Goal: Transaction & Acquisition: Obtain resource

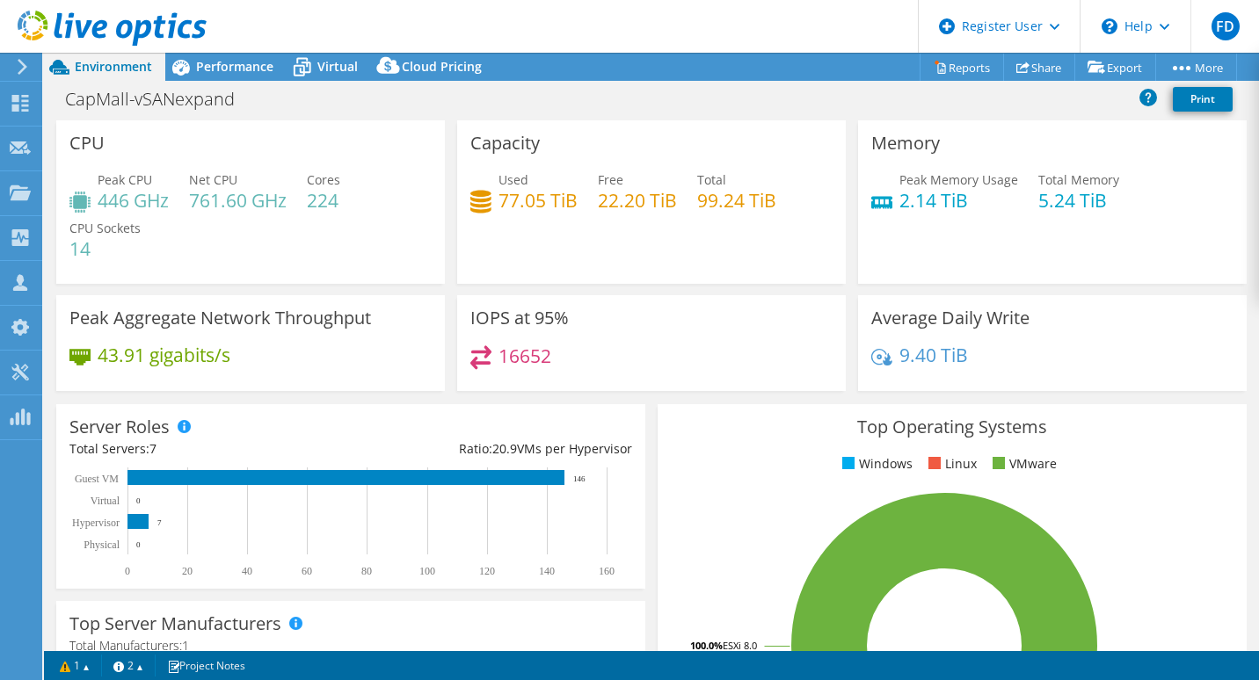
select select "USWest"
select select "USD"
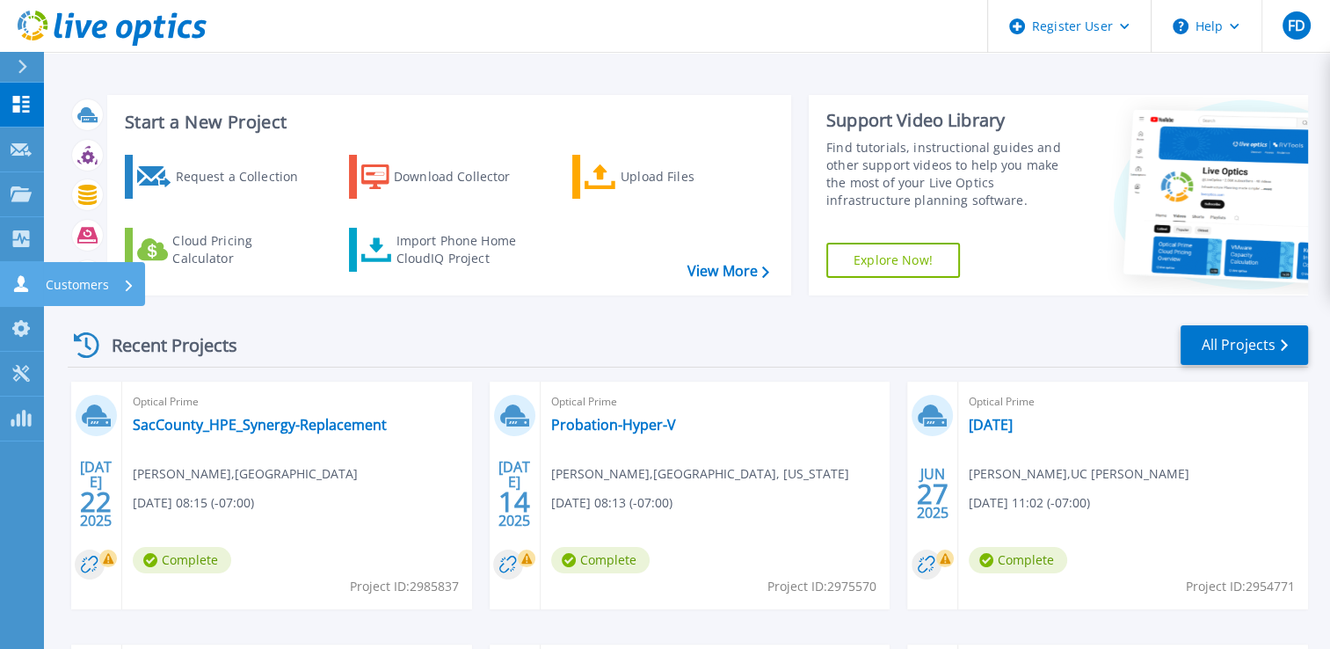
click at [14, 283] on icon at bounding box center [21, 283] width 21 height 17
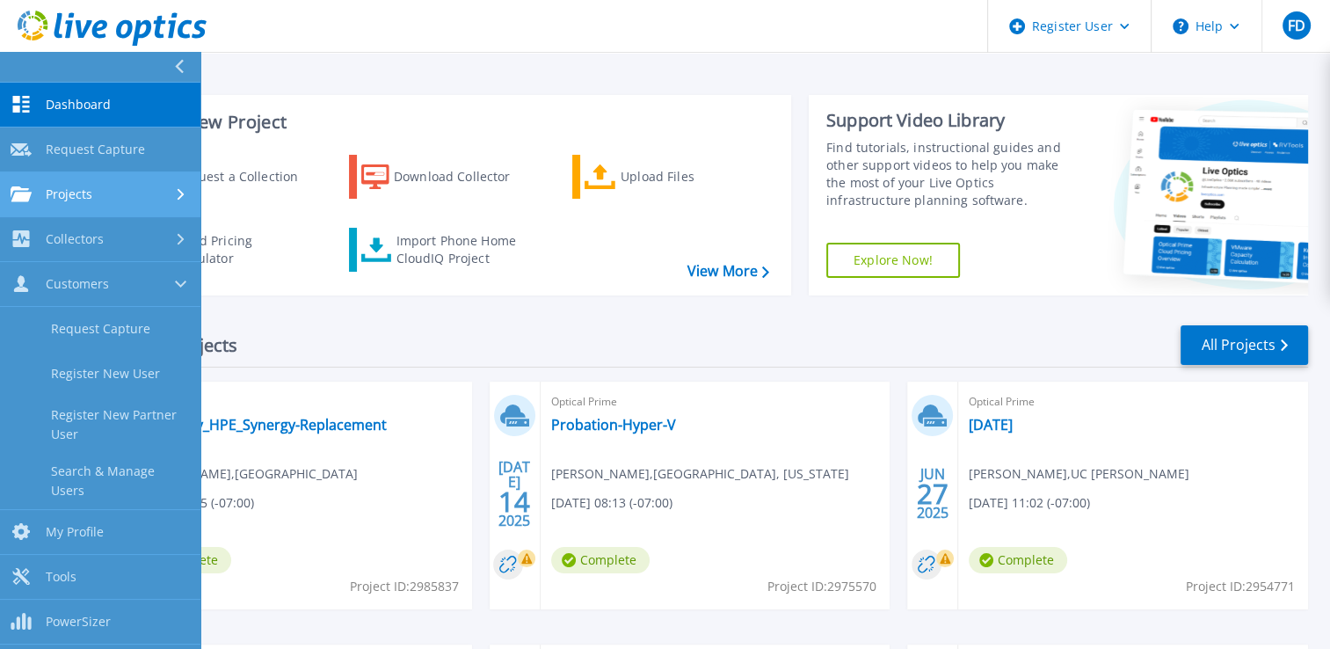
click at [123, 194] on div "Projects" at bounding box center [100, 194] width 179 height 16
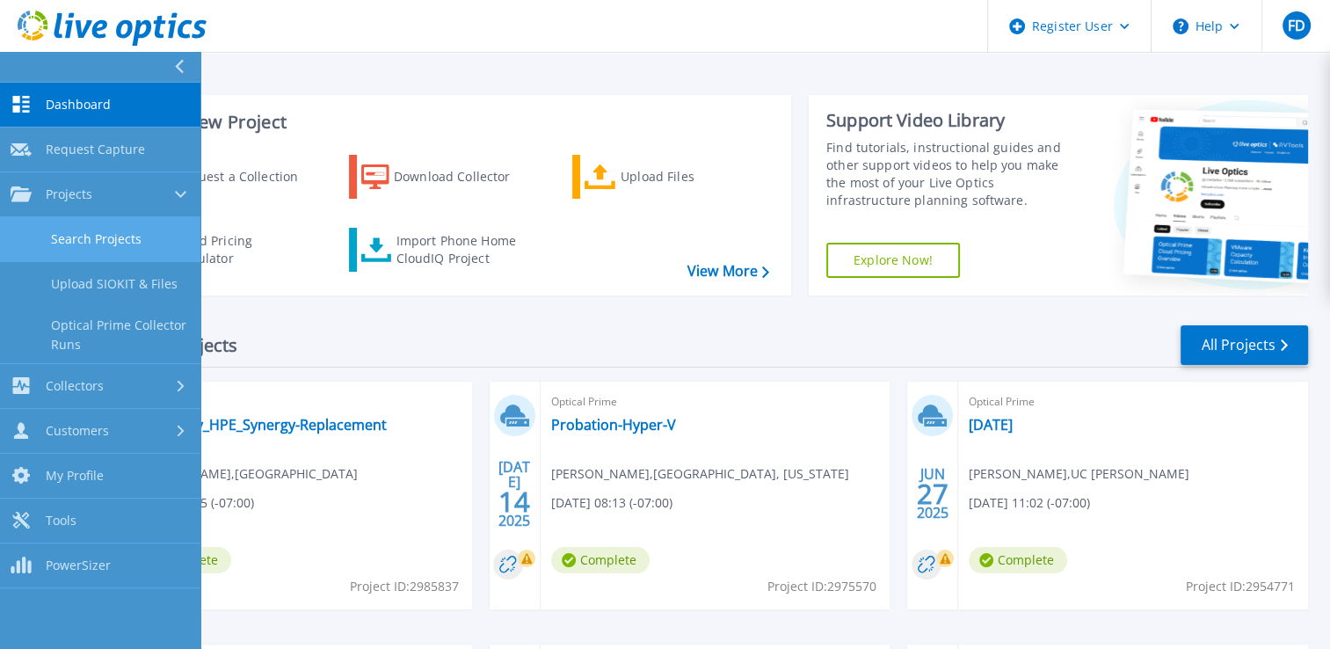
click at [114, 230] on link "Search Projects" at bounding box center [100, 239] width 200 height 45
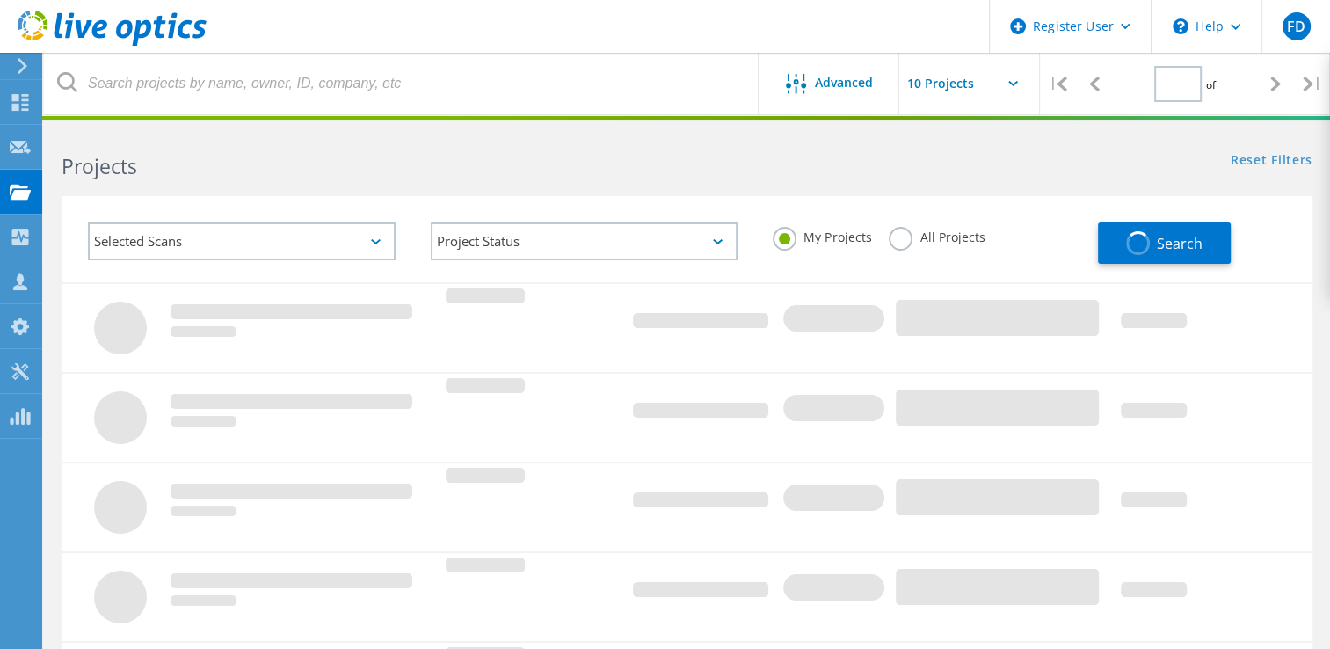
type input "1"
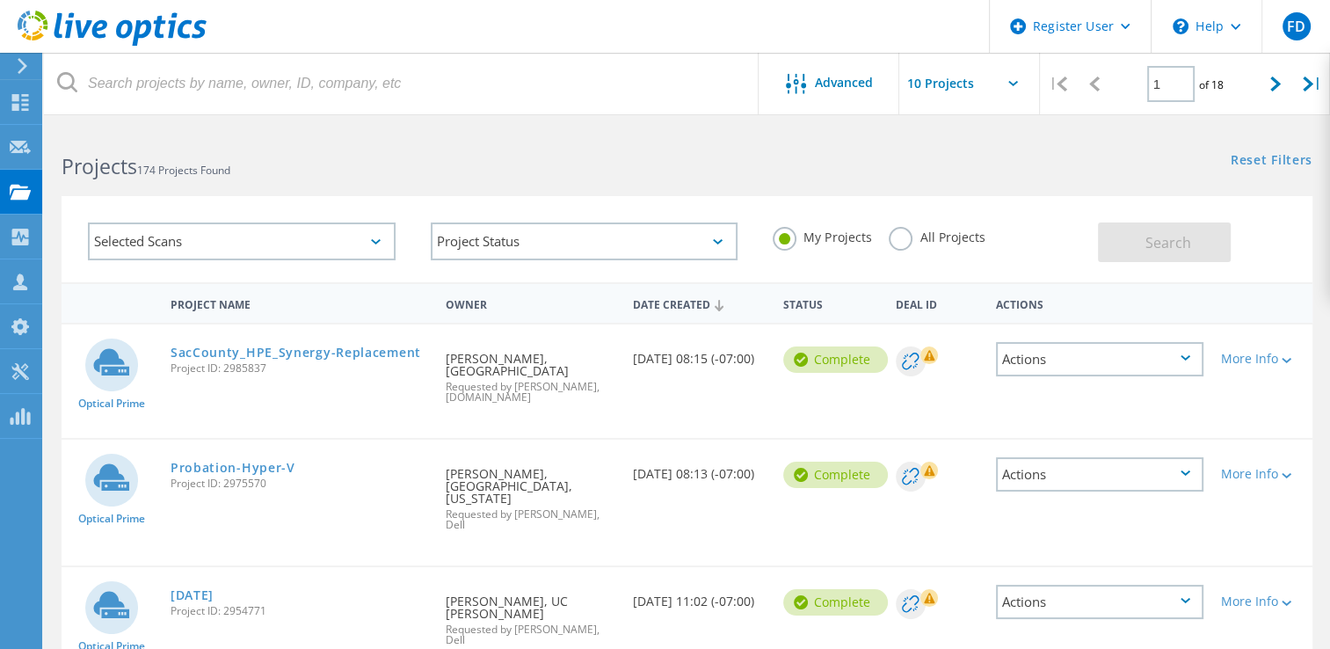
click at [896, 239] on label "All Projects" at bounding box center [937, 235] width 96 height 17
click at [0, 0] on input "All Projects" at bounding box center [0, 0] width 0 height 0
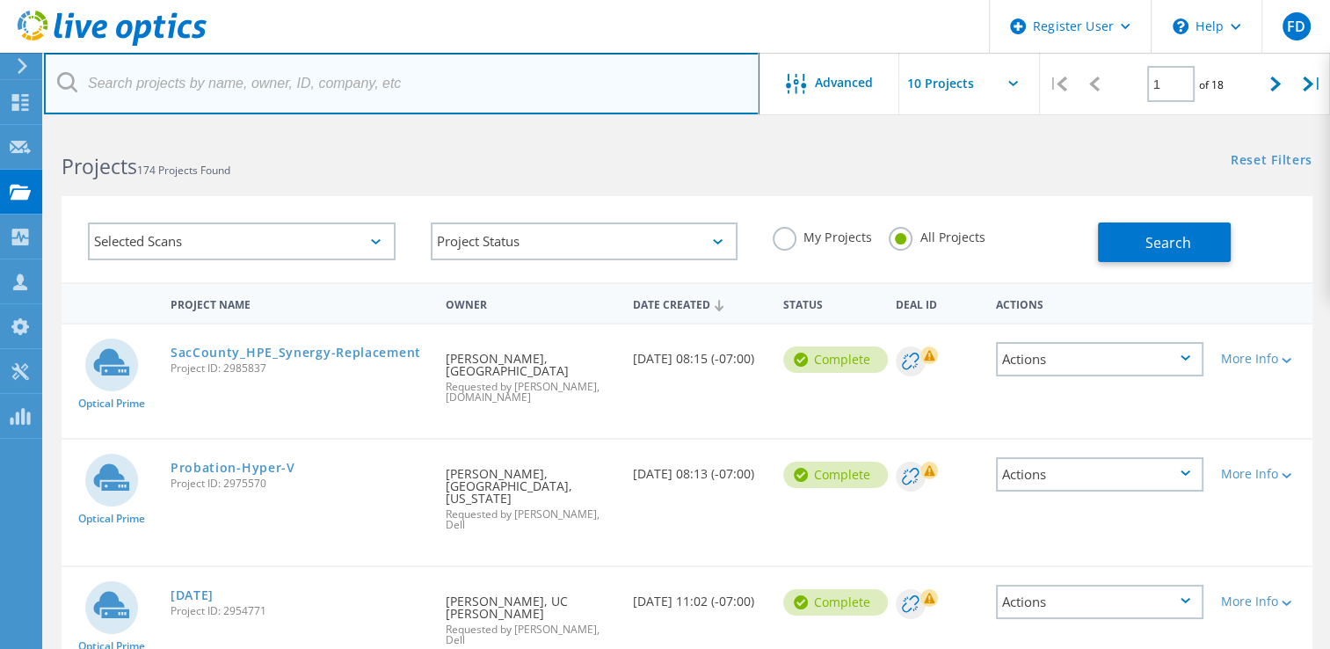
click at [575, 104] on input "text" at bounding box center [402, 84] width 716 height 62
paste input "2282130"
type input "2282130"
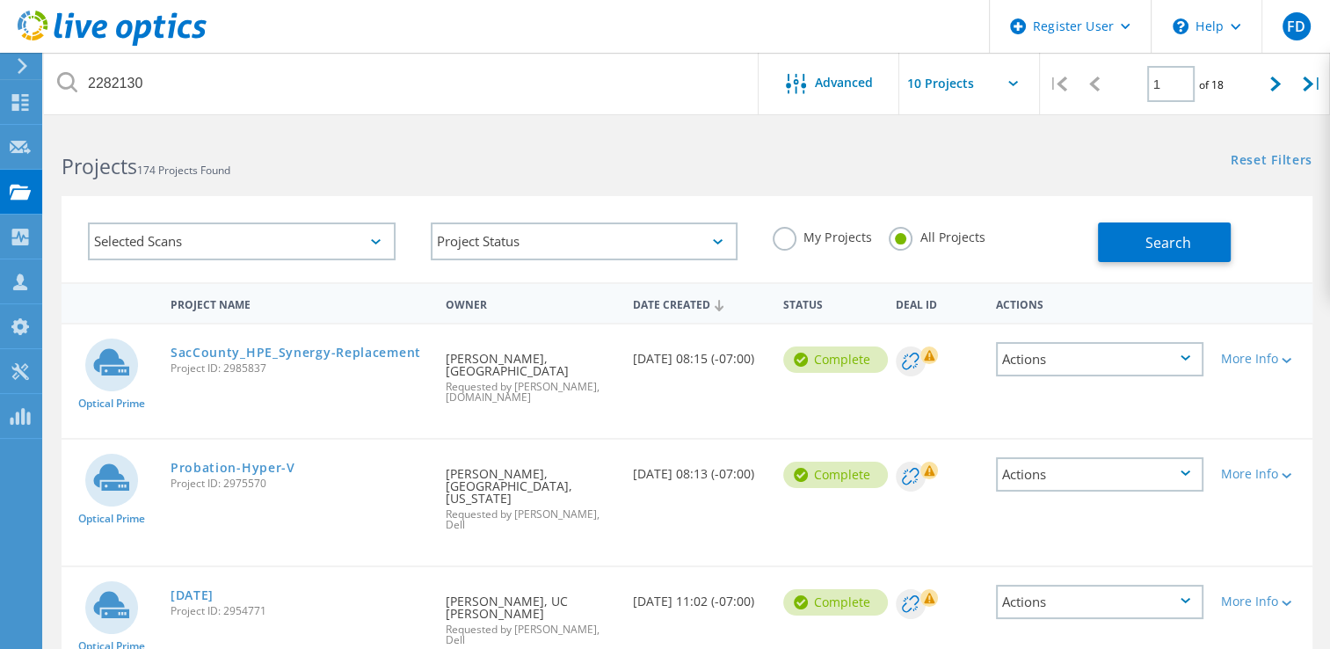
click at [737, 139] on div "Reset Filters Show Filters" at bounding box center [1008, 143] width 643 height 33
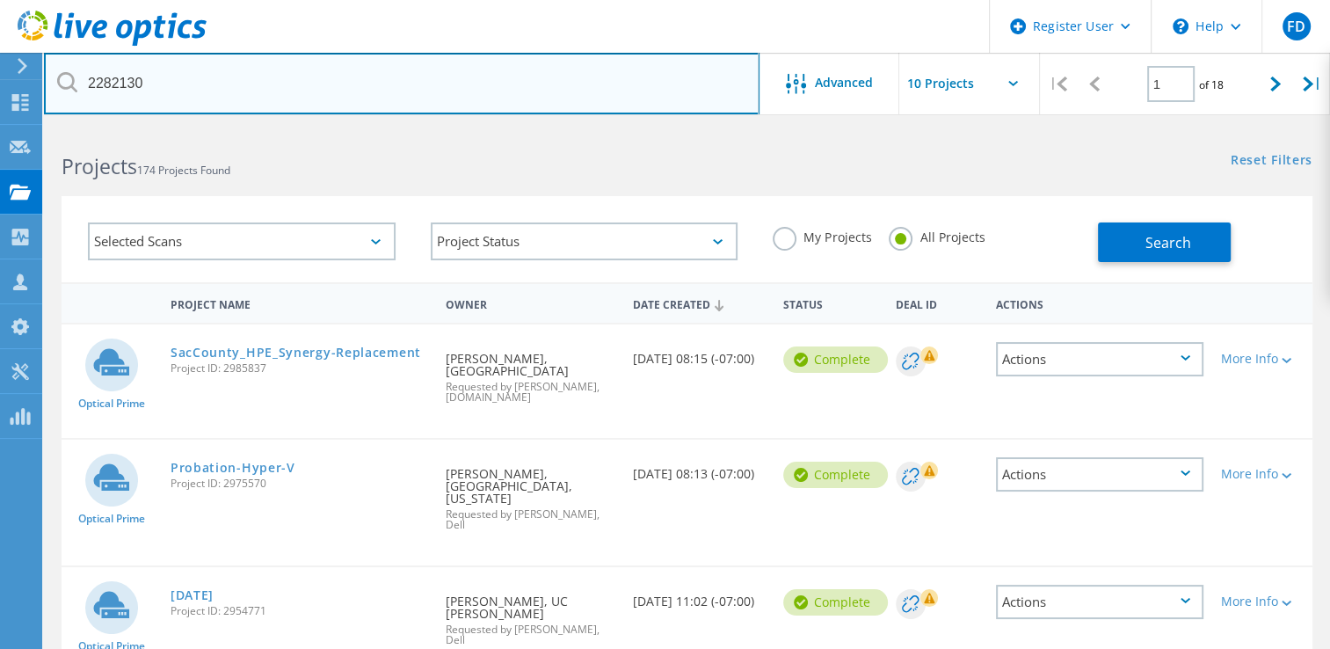
click at [257, 86] on input "2282130" at bounding box center [402, 84] width 716 height 62
click at [253, 68] on input "2282130" at bounding box center [402, 84] width 716 height 62
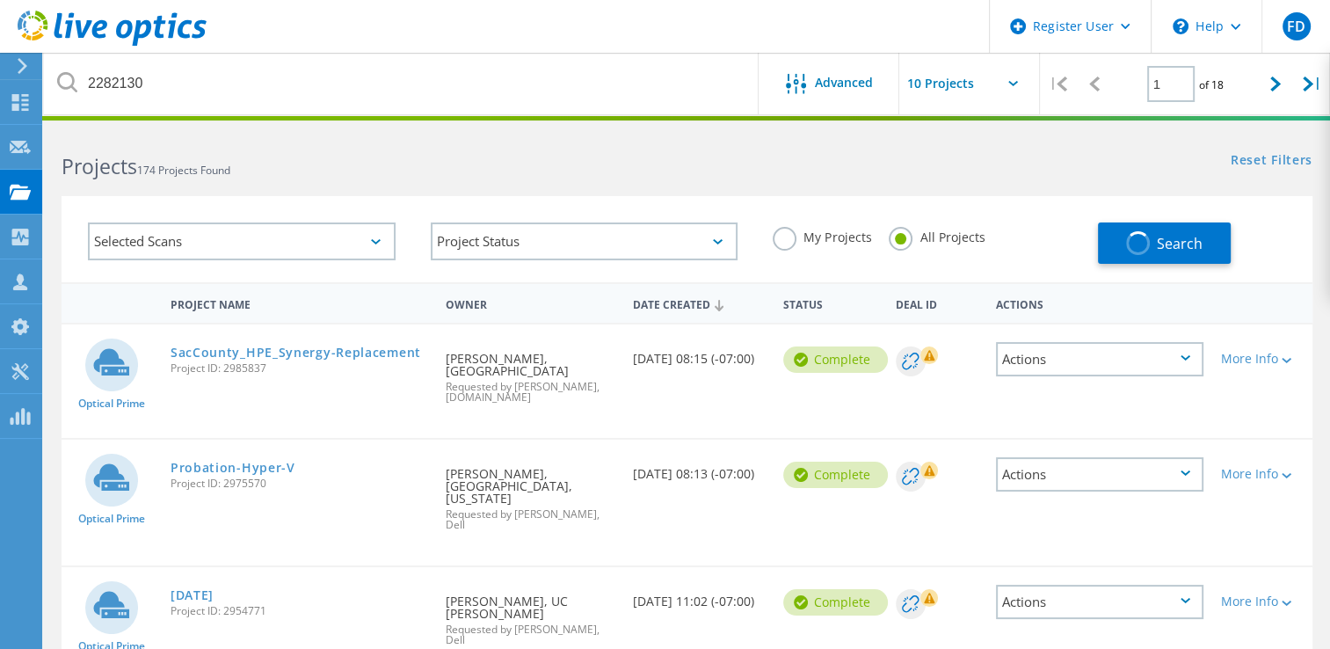
click at [577, 155] on h2 "Projects 174 Projects Found" at bounding box center [365, 166] width 607 height 29
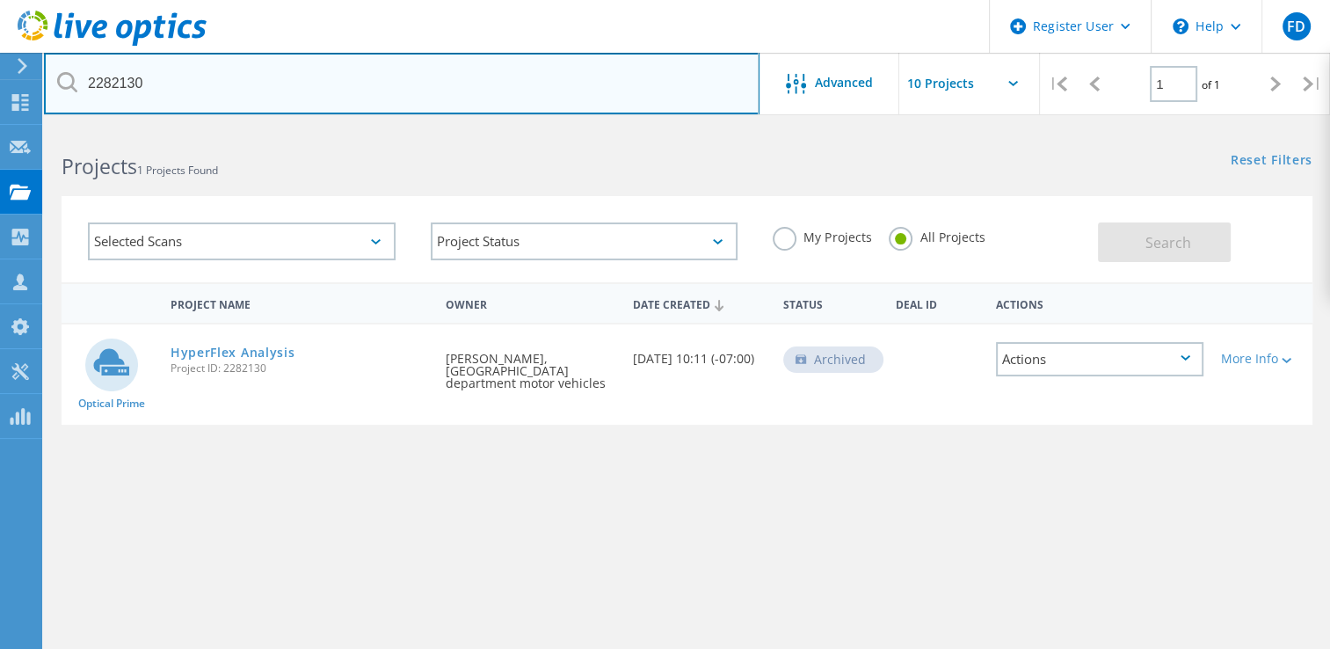
drag, startPoint x: 107, startPoint y: 63, endPoint x: -4, endPoint y: 63, distance: 110.8
click at [0, 63] on html "Register User \n Help Explore Helpful Articles Contact Support FD Dell User Fer…" at bounding box center [665, 405] width 1330 height 810
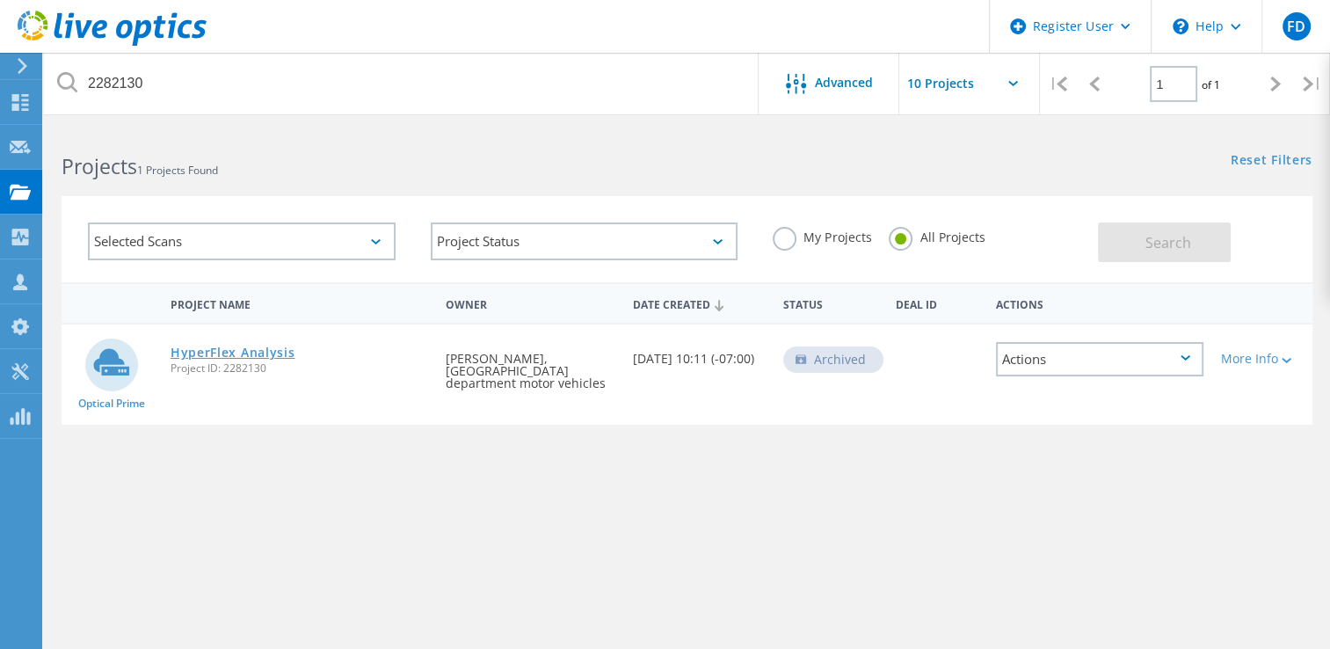
click at [245, 356] on link "HyperFlex Analysis" at bounding box center [233, 352] width 125 height 12
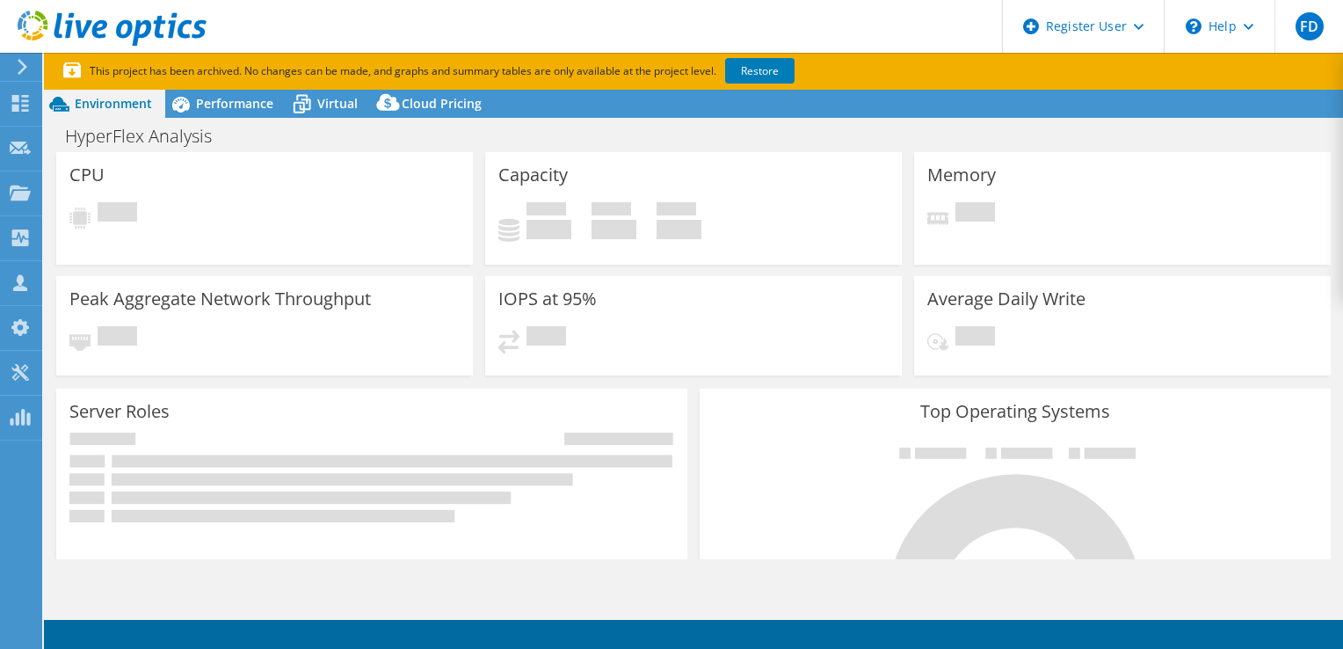
select select "USWest"
select select "USD"
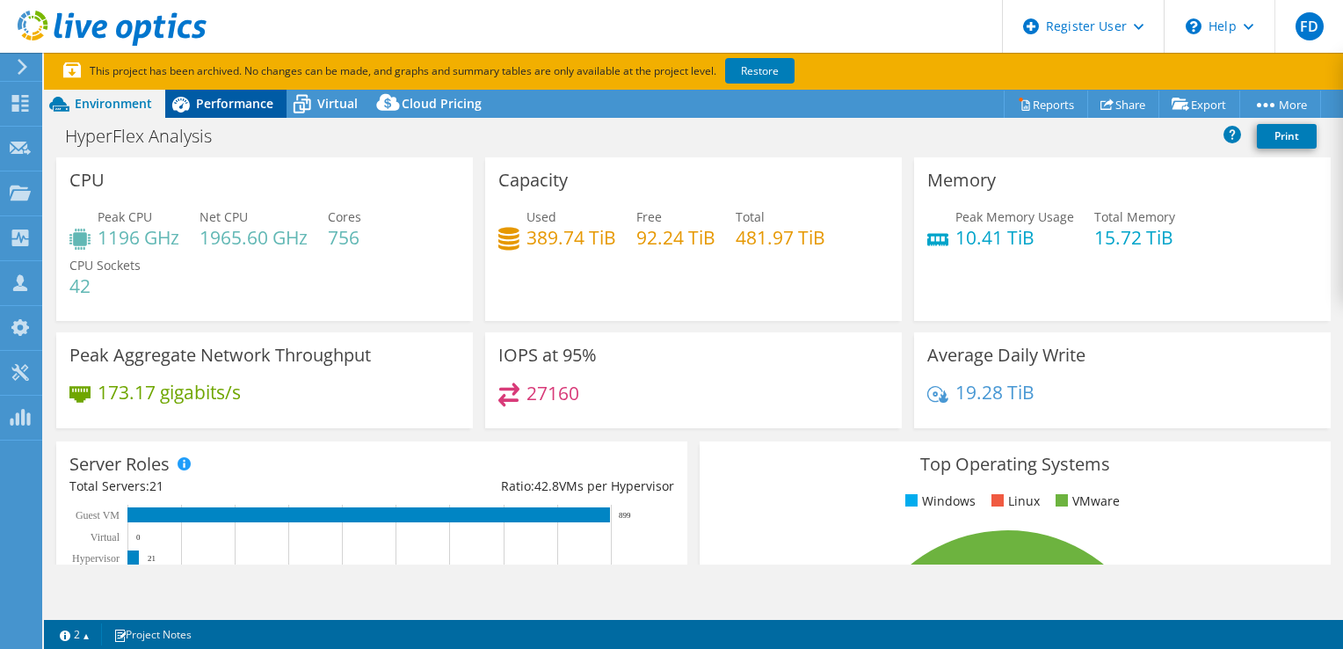
click at [244, 104] on span "Performance" at bounding box center [234, 103] width 77 height 17
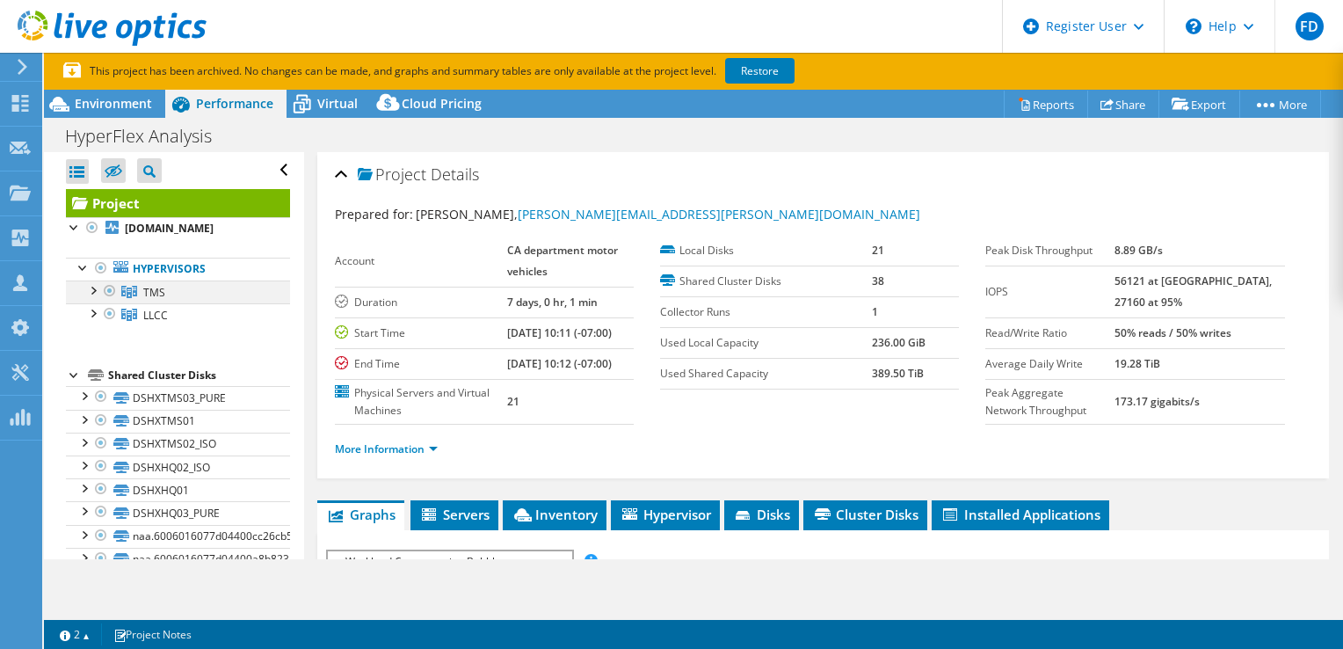
click at [90, 290] on div at bounding box center [93, 289] width 18 height 18
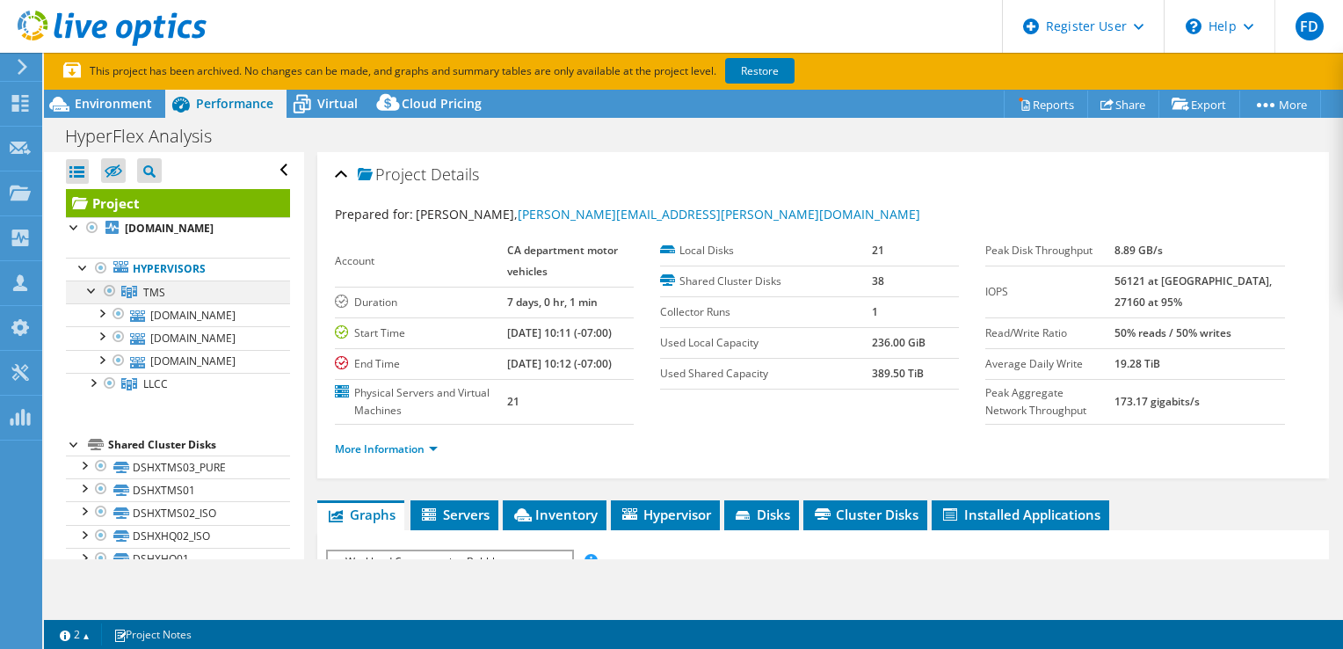
click at [90, 290] on div at bounding box center [93, 289] width 18 height 18
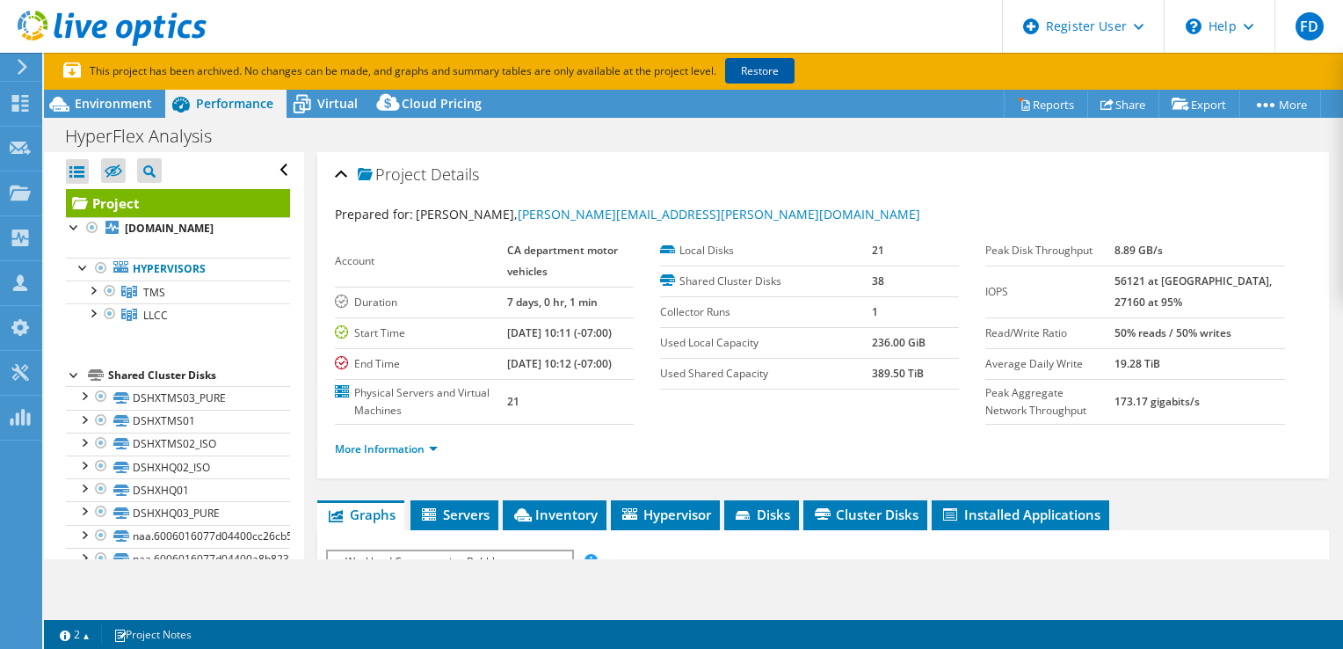
click at [760, 71] on link "Restore" at bounding box center [759, 70] width 69 height 25
click at [116, 107] on span "Environment" at bounding box center [113, 103] width 77 height 17
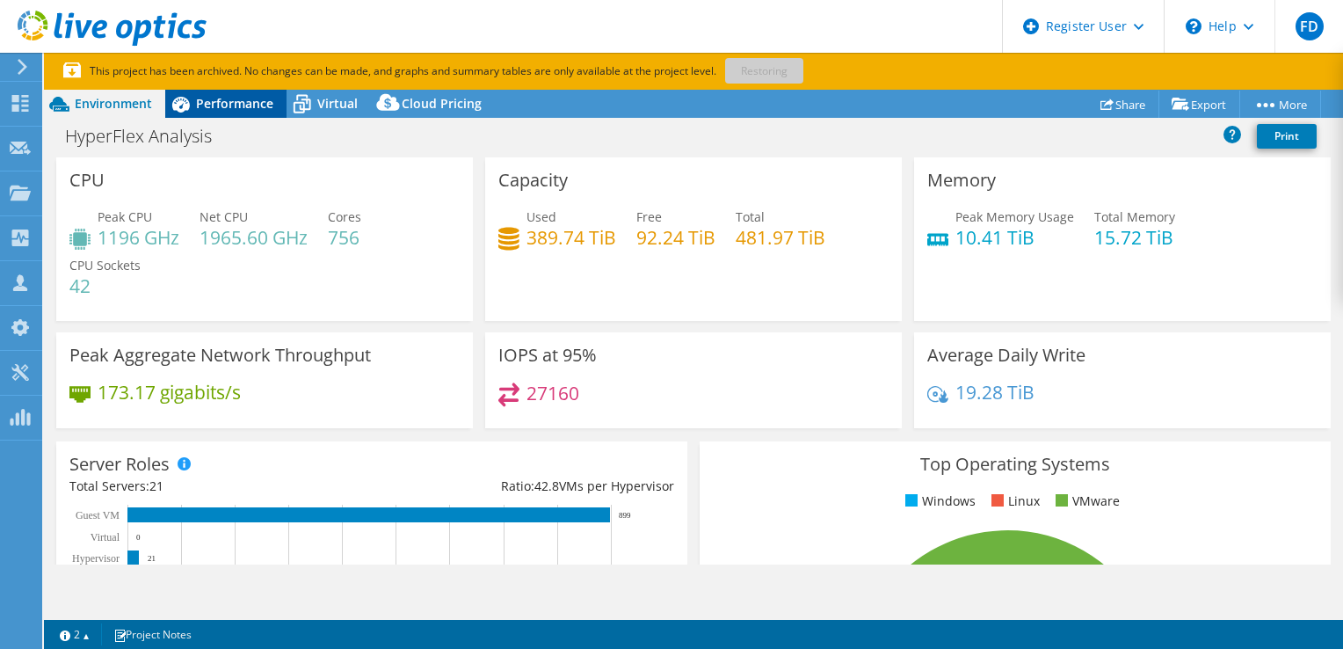
click at [225, 96] on span "Performance" at bounding box center [234, 103] width 77 height 17
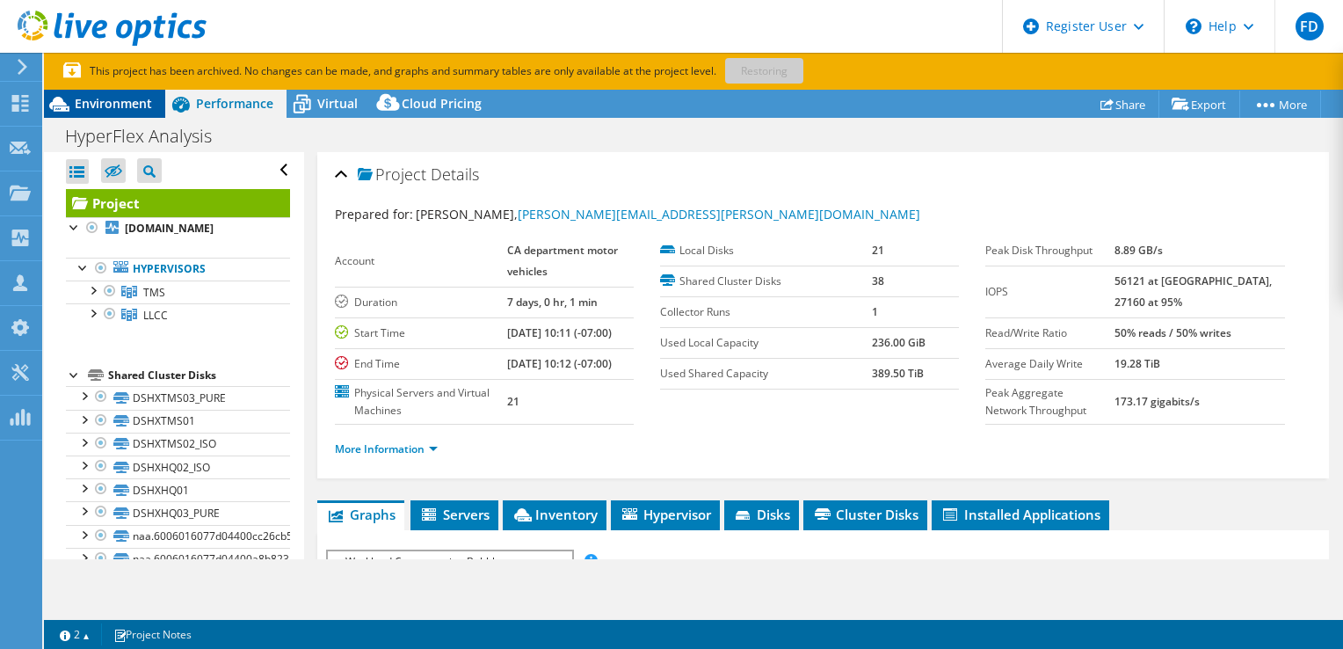
click at [152, 103] on div "Environment" at bounding box center [104, 104] width 121 height 28
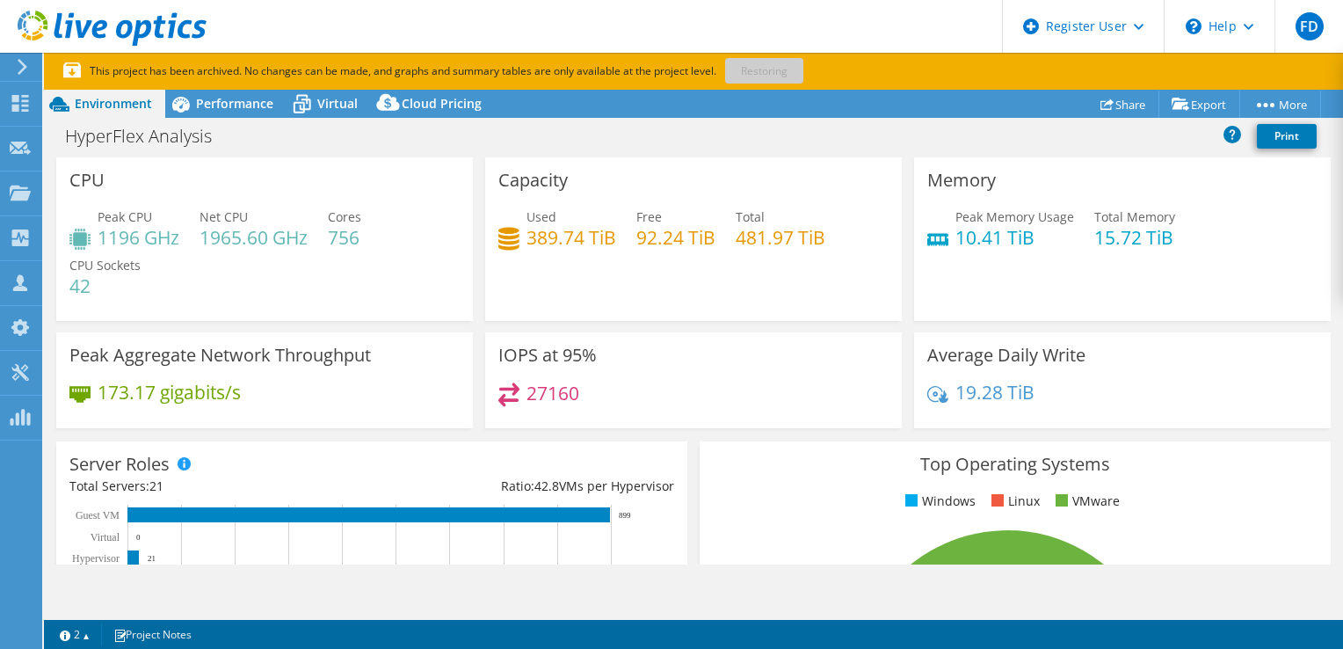
click at [728, 143] on div "HyperFlex Analysis Print" at bounding box center [693, 136] width 1299 height 33
click at [200, 106] on span "Performance" at bounding box center [234, 103] width 77 height 17
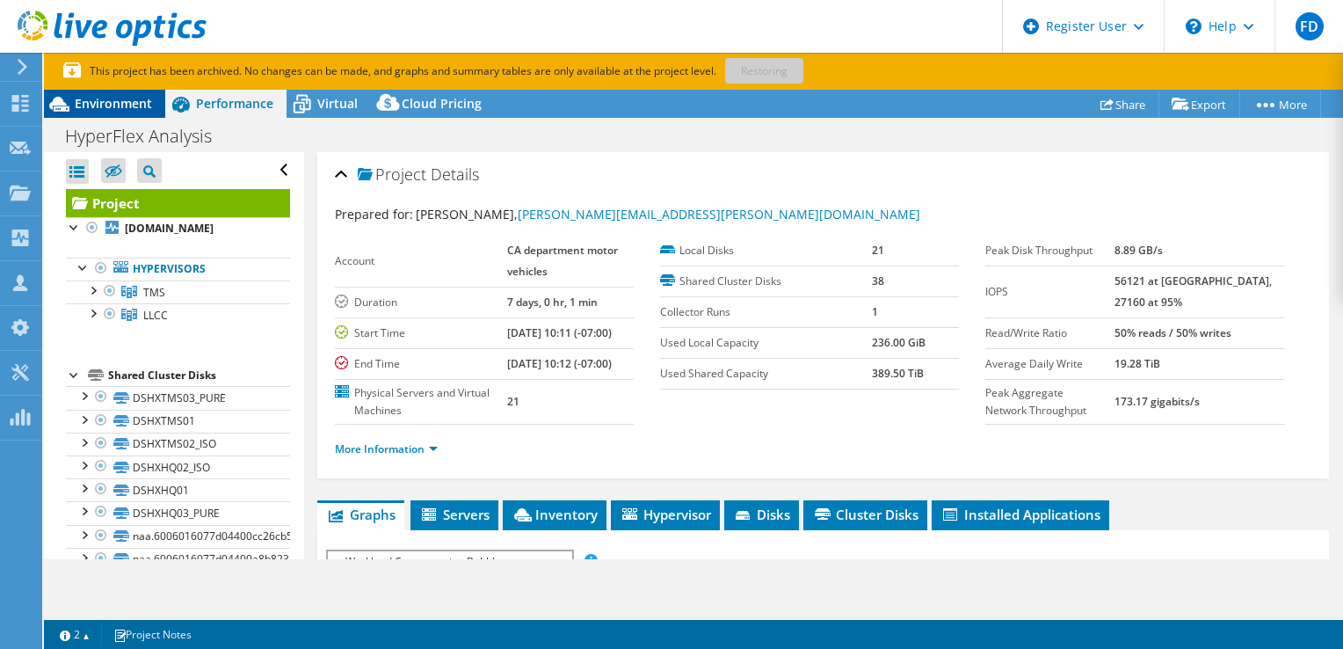
click at [135, 97] on span "Environment" at bounding box center [113, 103] width 77 height 17
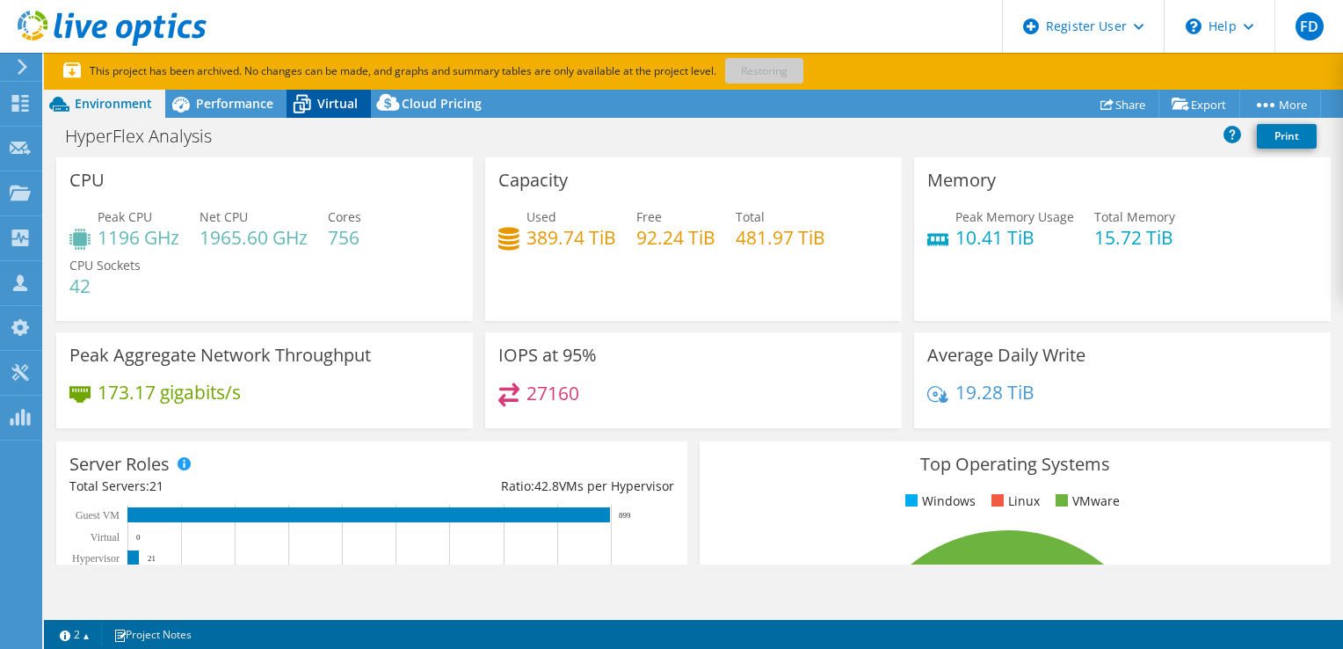
click at [315, 107] on icon at bounding box center [302, 104] width 31 height 31
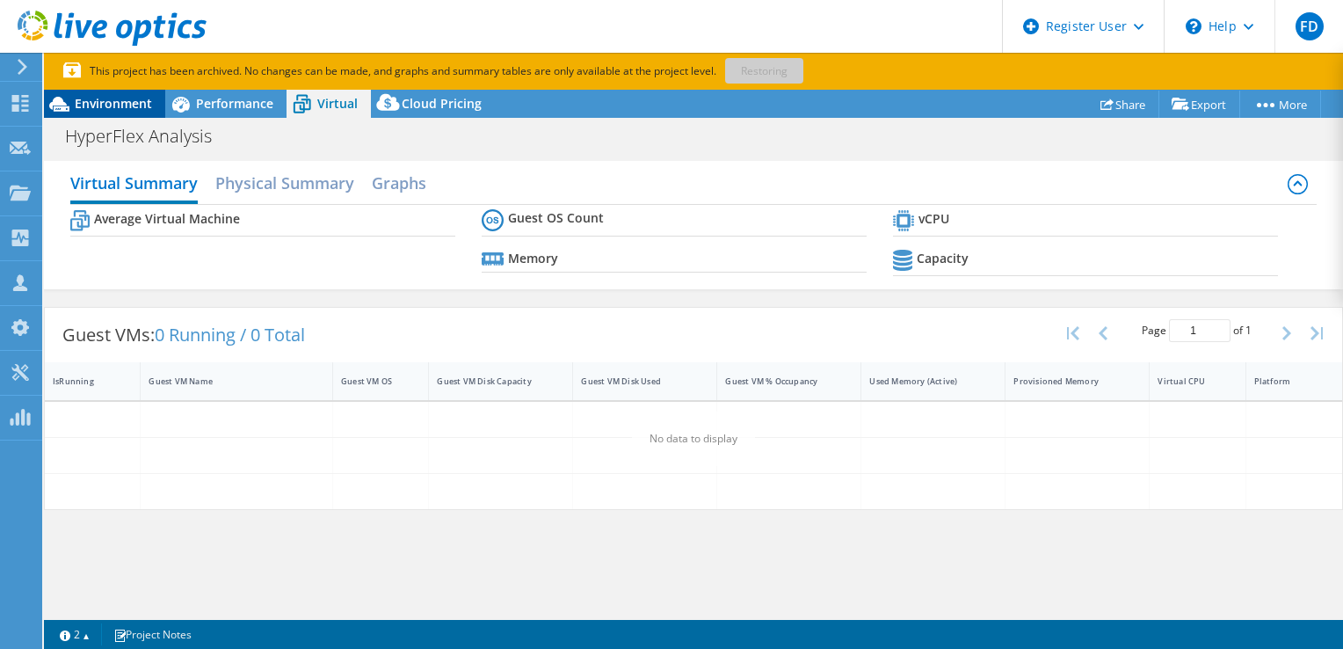
click at [151, 105] on span "Environment" at bounding box center [113, 103] width 77 height 17
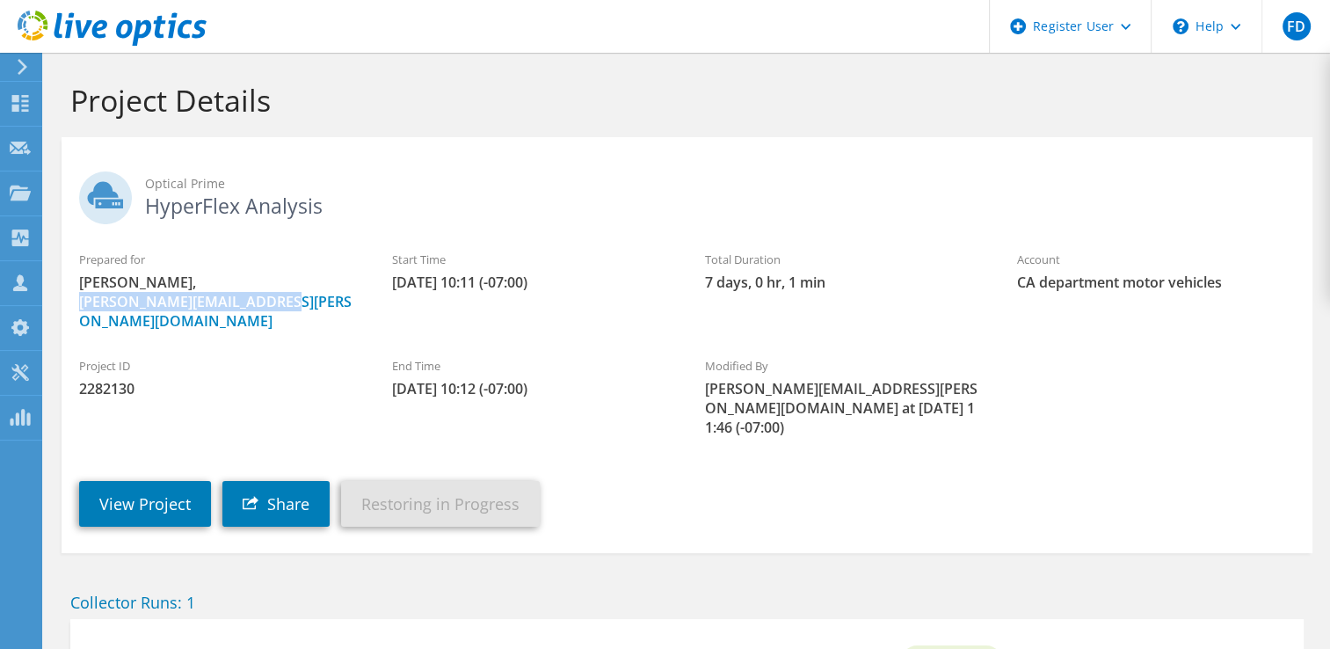
drag, startPoint x: 301, startPoint y: 310, endPoint x: 60, endPoint y: 311, distance: 240.9
click at [60, 311] on section "Project Details Optical Prime HyperFlex Analysis Prepared for Vladimir Yurkiv, …" at bounding box center [687, 434] width 1286 height 763
copy link "[PERSON_NAME][EMAIL_ADDRESS][PERSON_NAME][DOMAIN_NAME]"
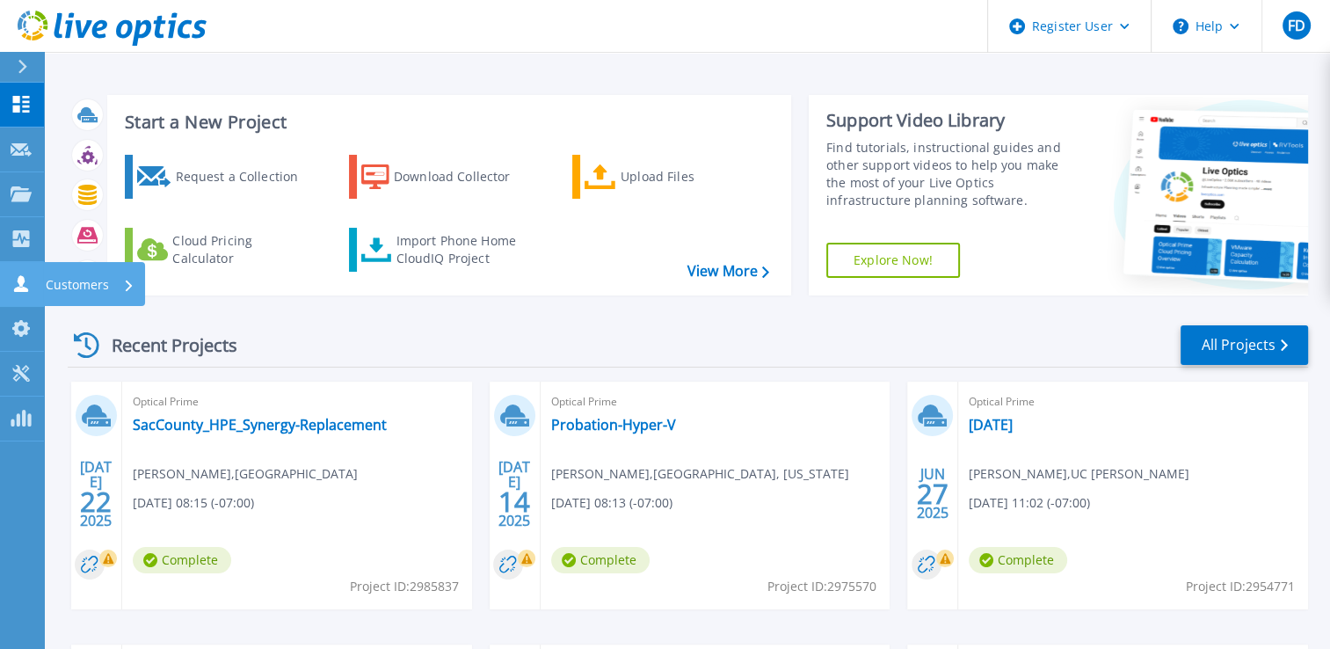
click at [15, 283] on icon at bounding box center [21, 283] width 21 height 17
click at [327, 330] on div "Recent Projects All Projects" at bounding box center [688, 346] width 1240 height 44
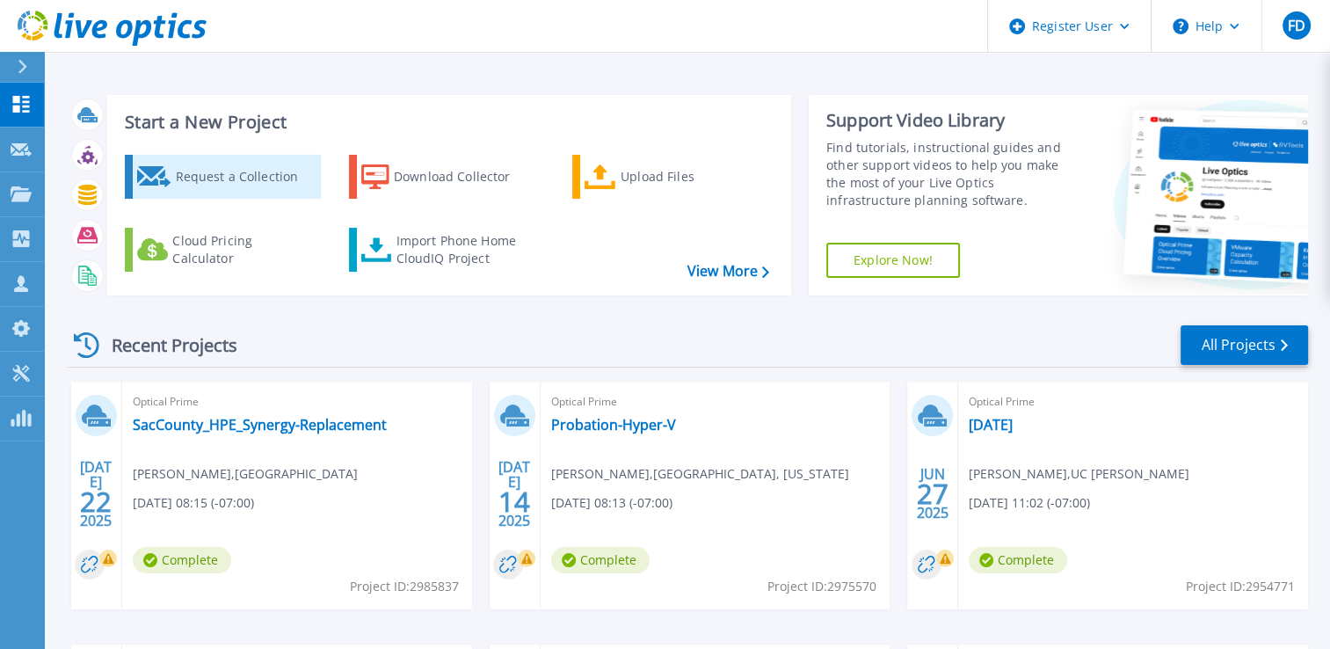
click at [233, 171] on div "Request a Collection" at bounding box center [245, 176] width 141 height 35
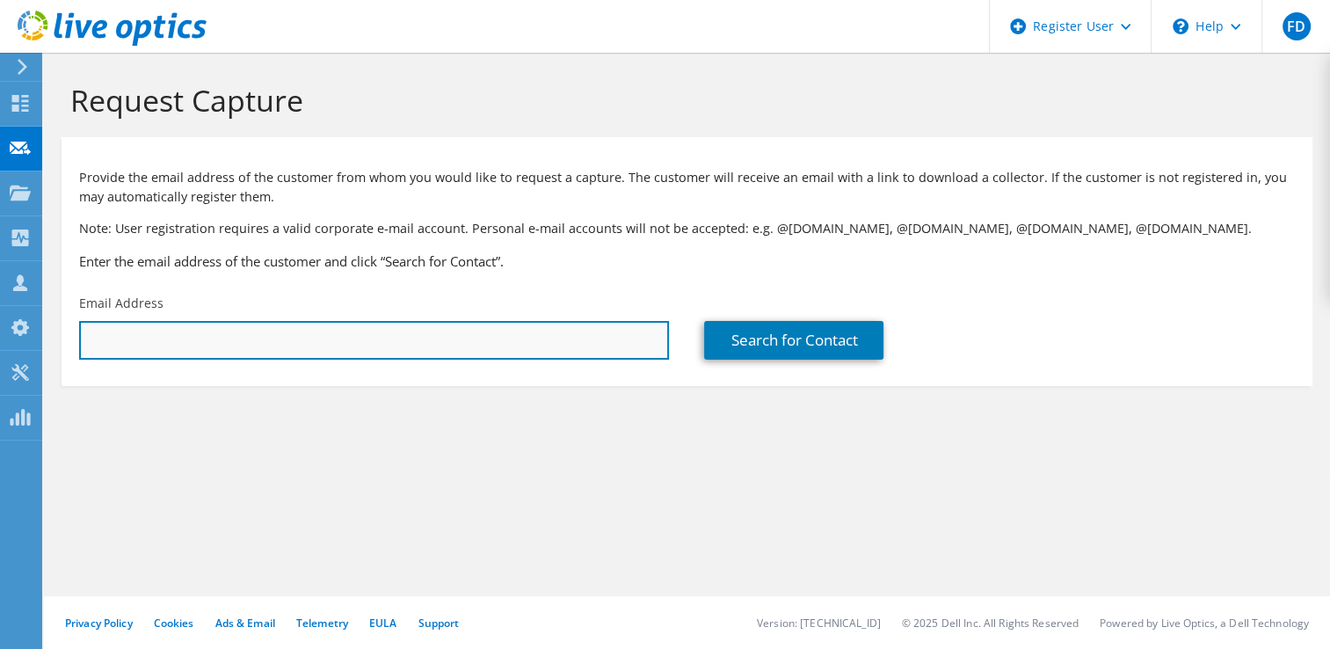
drag, startPoint x: 524, startPoint y: 353, endPoint x: 549, endPoint y: 339, distance: 28.7
click at [524, 353] on input "text" at bounding box center [374, 340] width 590 height 39
paste input "[PERSON_NAME][EMAIL_ADDRESS][PERSON_NAME][DOMAIN_NAME]"
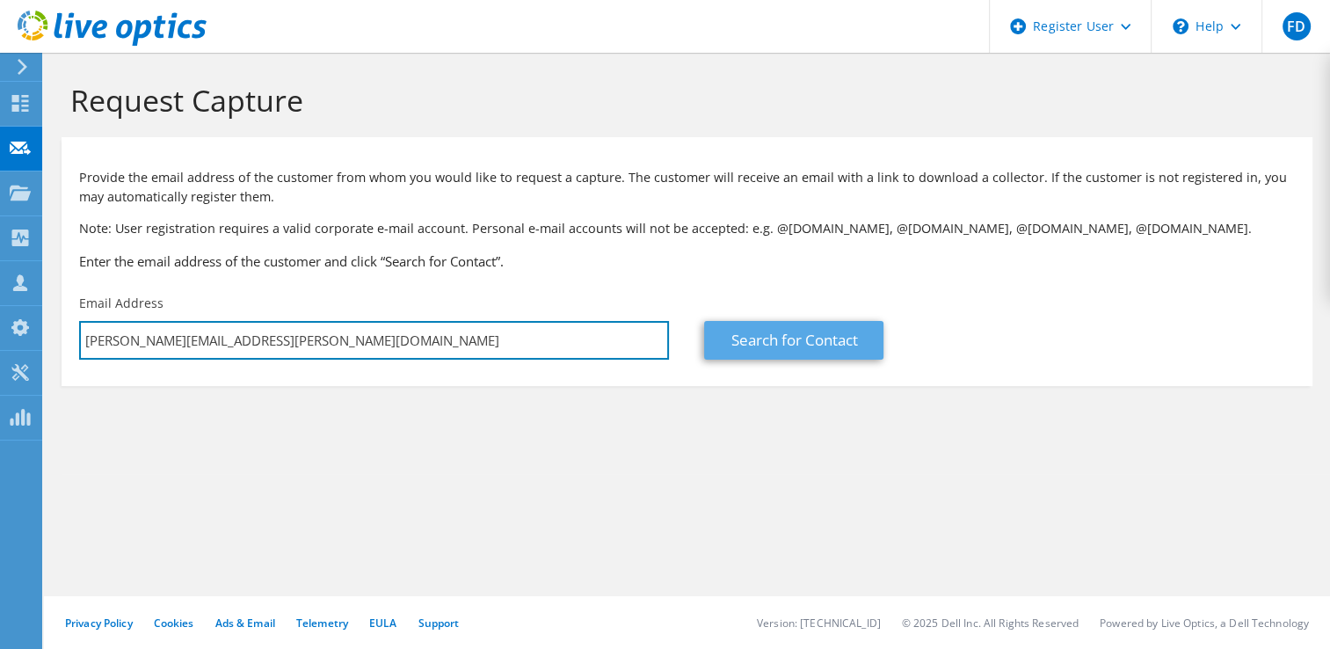
type input "[PERSON_NAME][EMAIL_ADDRESS][PERSON_NAME][DOMAIN_NAME]"
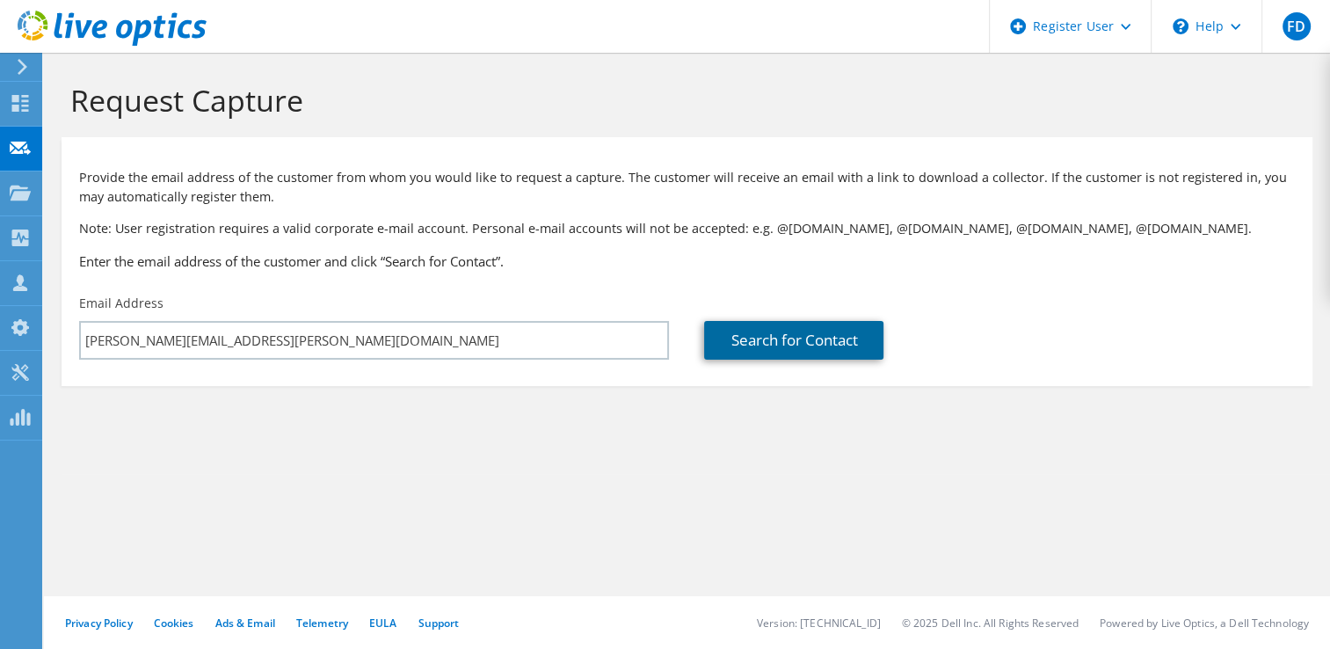
click at [772, 337] on link "Search for Contact" at bounding box center [793, 340] width 179 height 39
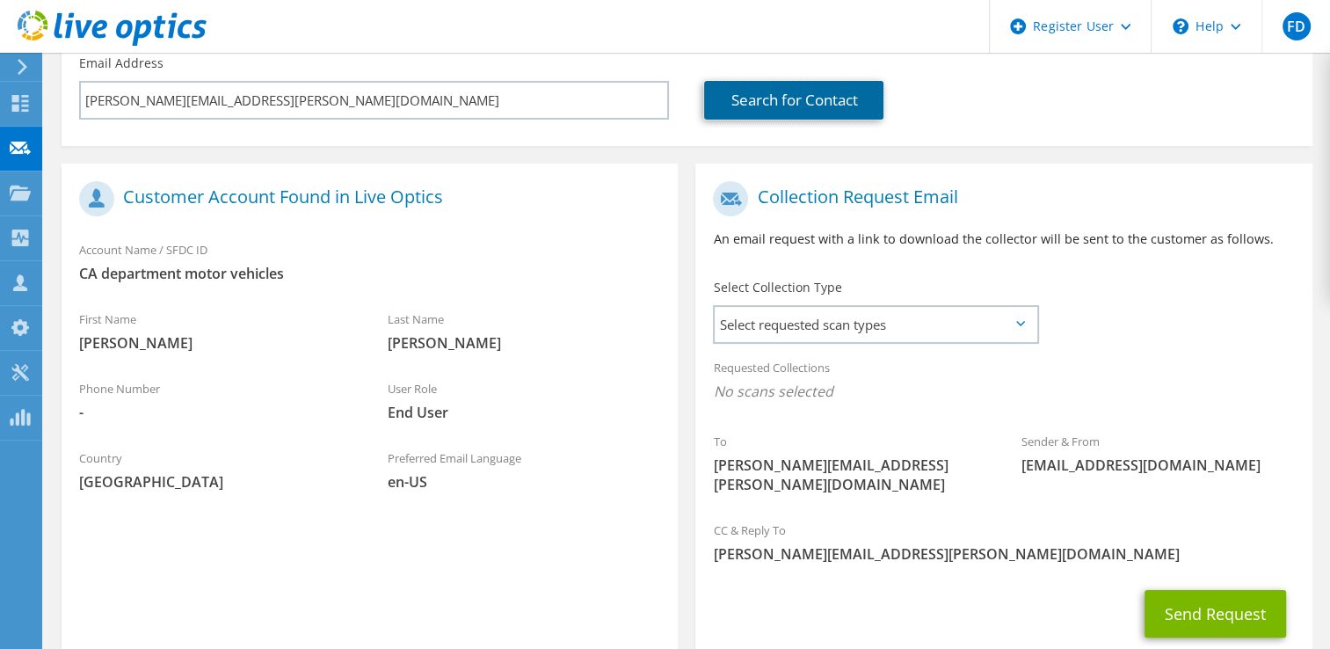
scroll to position [264, 0]
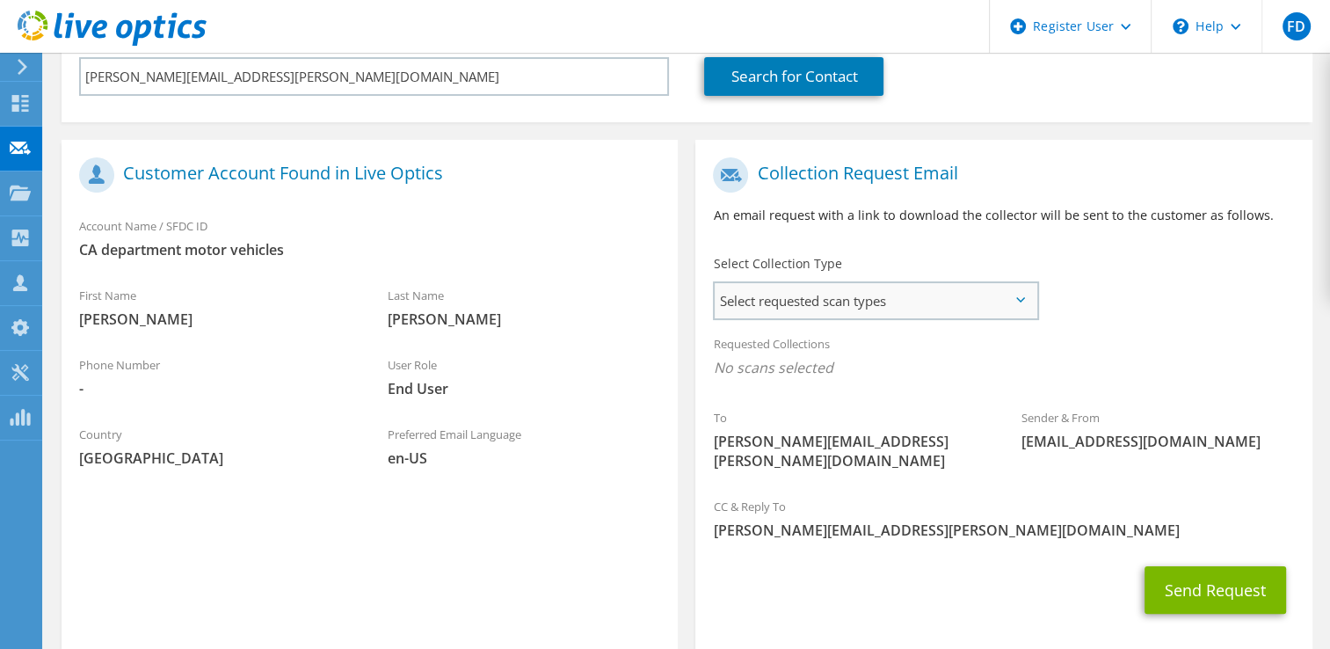
click at [812, 304] on span "Select requested scan types" at bounding box center [875, 300] width 321 height 35
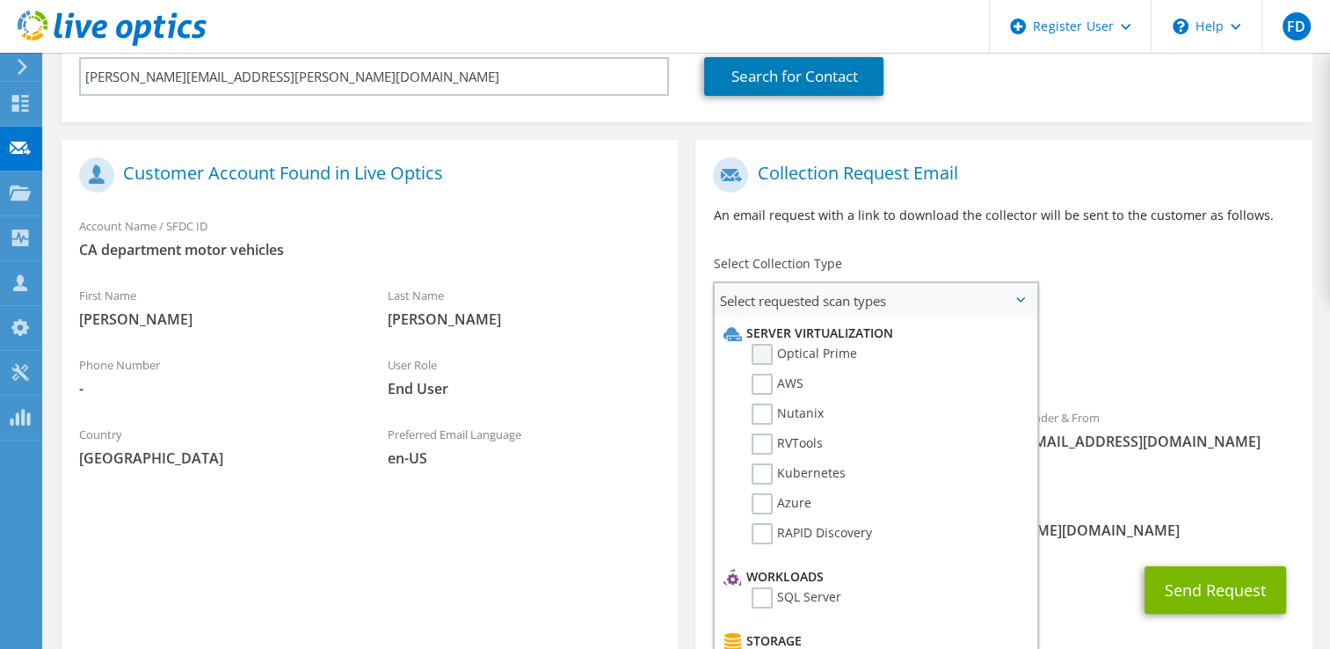
click at [818, 355] on label "Optical Prime" at bounding box center [804, 354] width 105 height 21
click at [0, 0] on input "Optical Prime" at bounding box center [0, 0] width 0 height 0
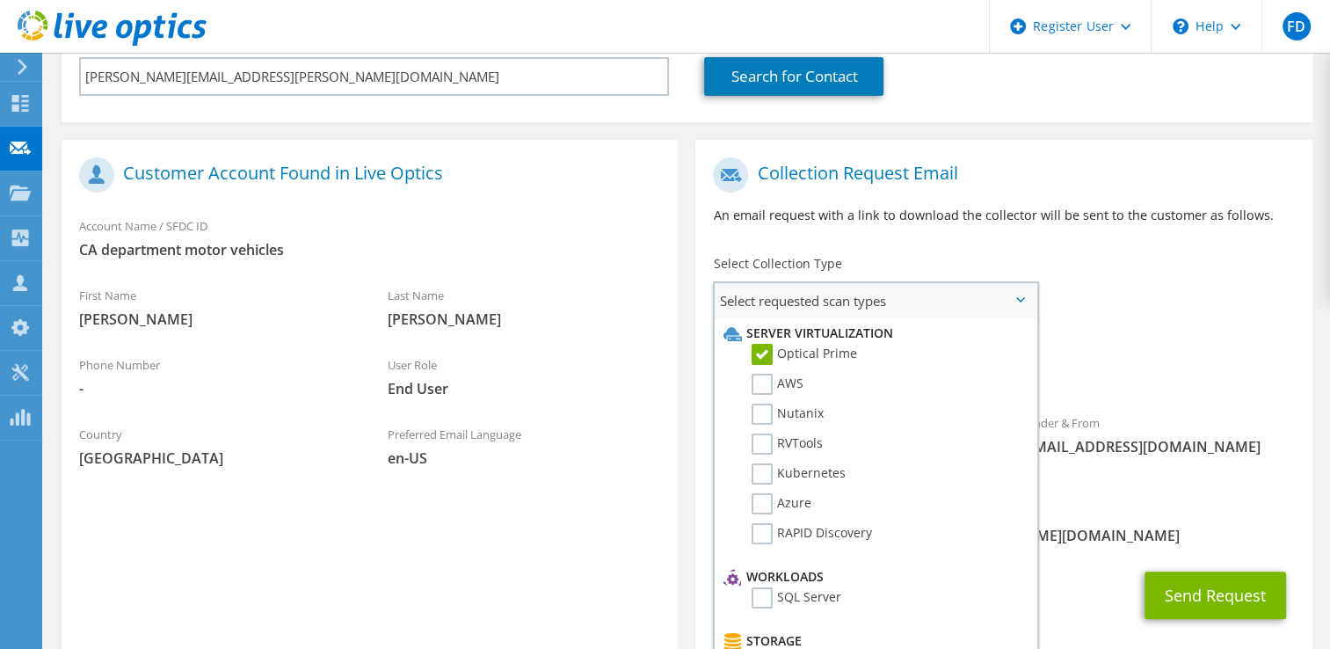
click at [859, 304] on span "Select requested scan types" at bounding box center [875, 300] width 321 height 35
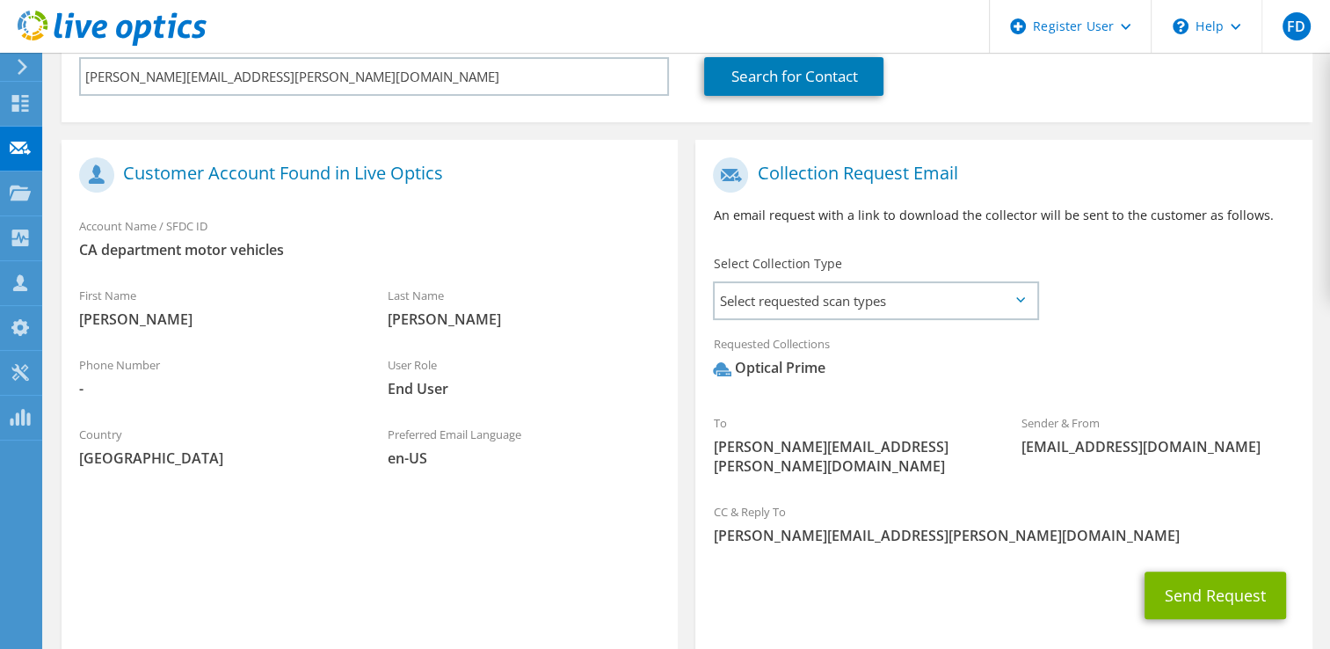
click at [1153, 303] on div "To Vladimir.Yurkiv@dmv.ca.gov Sender & From liveoptics@liveoptics.com" at bounding box center [1003, 321] width 616 height 345
click at [953, 413] on div "To Vladimir.Yurkiv@dmv.ca.gov" at bounding box center [849, 444] width 309 height 80
click at [1122, 469] on div "Sender & From liveoptics@liveoptics.com" at bounding box center [1158, 438] width 309 height 69
click at [1203, 578] on button "Send Request" at bounding box center [1216, 594] width 142 height 47
